Goal: Complete application form

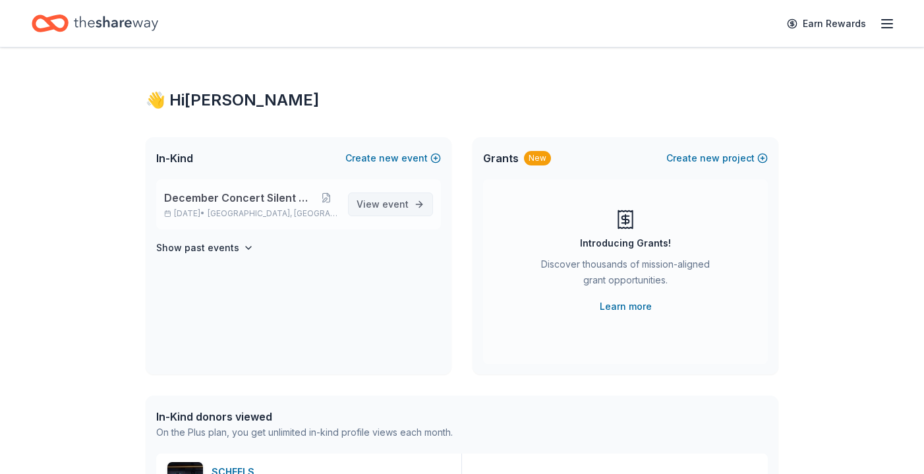
click at [393, 211] on span "View event" at bounding box center [382, 204] width 52 height 16
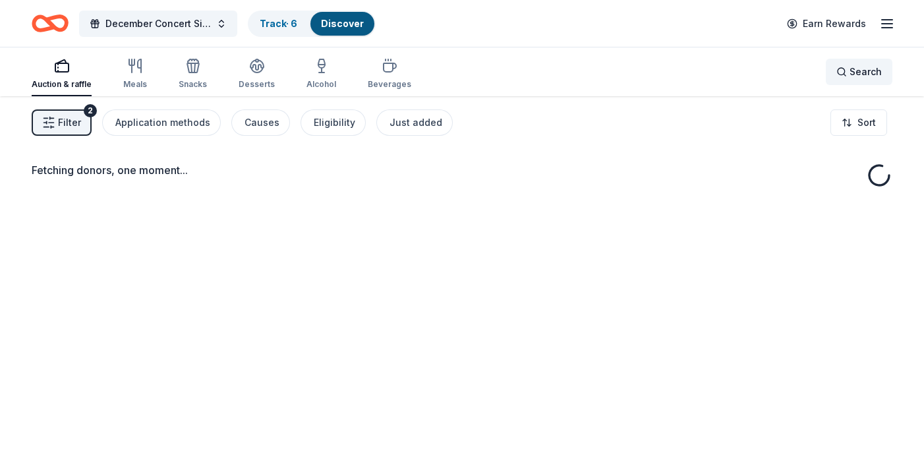
click at [846, 74] on div "Search" at bounding box center [858, 72] width 45 height 16
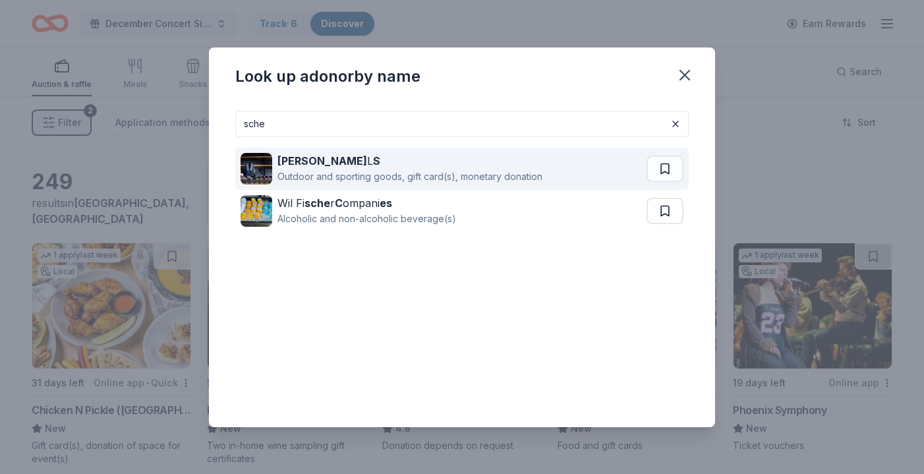
type input "sche"
click at [416, 160] on div "SCHEE L S" at bounding box center [409, 161] width 265 height 16
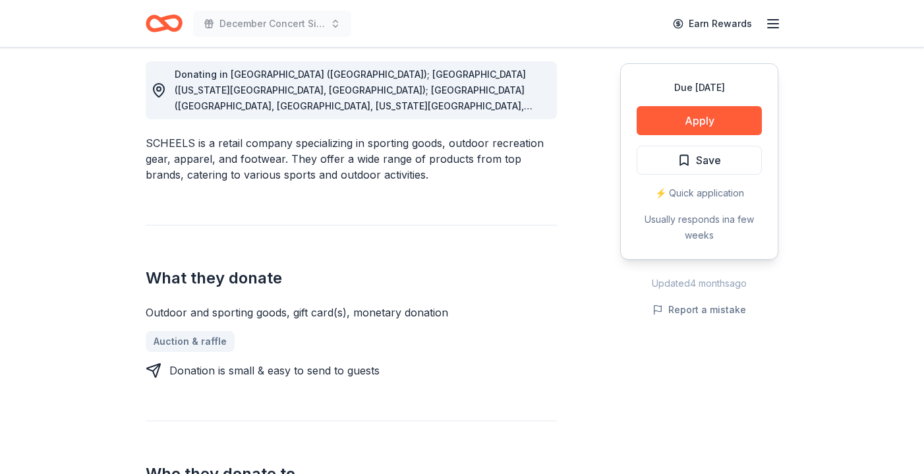
scroll to position [372, 0]
click at [693, 126] on button "Apply" at bounding box center [698, 120] width 125 height 29
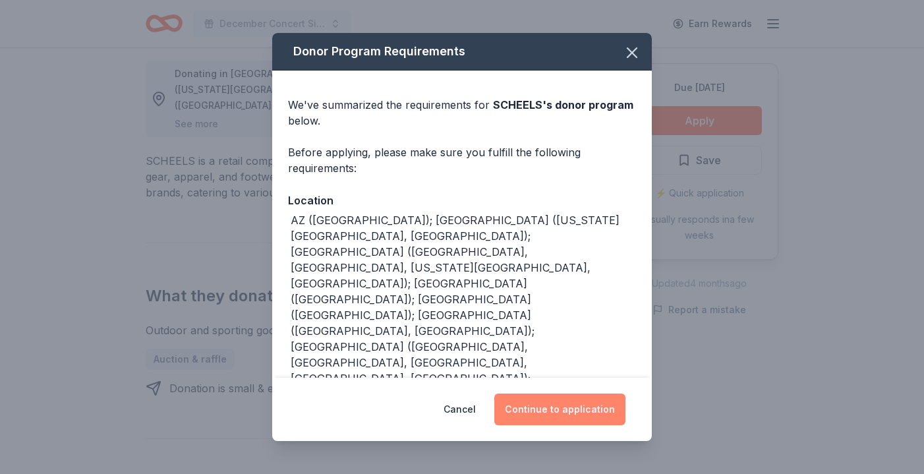
click at [560, 416] on button "Continue to application" at bounding box center [559, 409] width 131 height 32
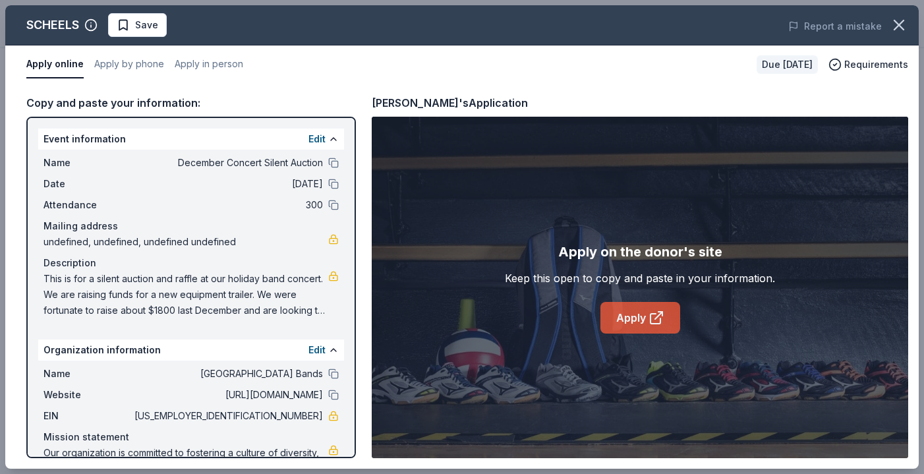
click at [640, 320] on link "Apply" at bounding box center [640, 318] width 80 height 32
